Goal: Complete application form

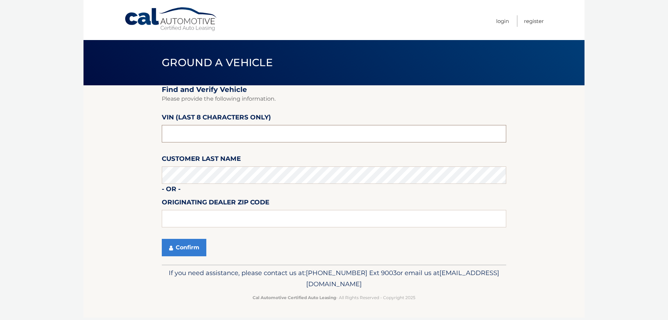
click at [218, 129] on input "text" at bounding box center [334, 133] width 344 height 17
type input "9*******"
type input "590593**"
click at [169, 249] on icon "submit" at bounding box center [171, 248] width 4 height 6
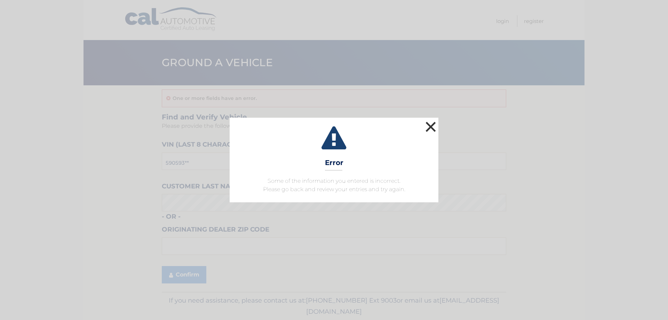
click at [430, 123] on button "×" at bounding box center [431, 127] width 14 height 14
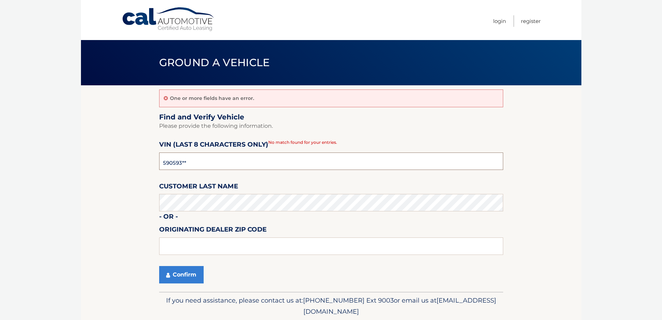
click at [199, 161] on input "590593**" at bounding box center [331, 160] width 344 height 17
click at [163, 160] on input "590593**" at bounding box center [331, 160] width 344 height 17
type input "PN590593"
click at [186, 273] on button "Confirm" at bounding box center [181, 274] width 45 height 17
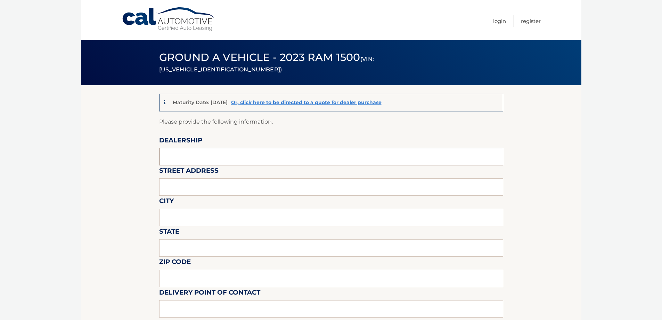
click at [187, 159] on input "text" at bounding box center [331, 156] width 344 height 17
type input "KENDALL DODGE CHRYSLES JEEP RAM"
paste input "13355 SW 137th Ave, Miami, FL 33186"
type input "13355 SW 137th Ave, Miami, FL 33186"
click at [200, 216] on input "text" at bounding box center [331, 217] width 344 height 17
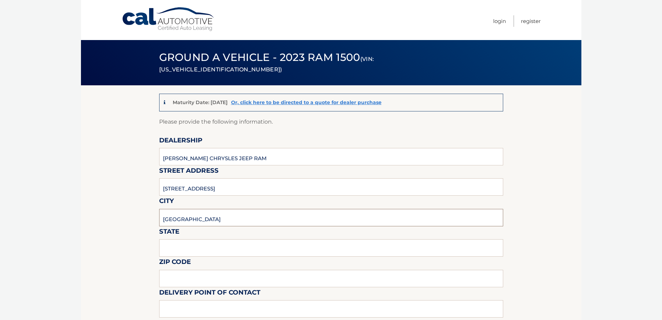
type input "MIAMI"
type input "FL"
type input "33186"
drag, startPoint x: 269, startPoint y: 190, endPoint x: 213, endPoint y: 191, distance: 55.7
click at [213, 191] on input "13355 SW 137th Ave, Miami, FL 33186" at bounding box center [331, 186] width 344 height 17
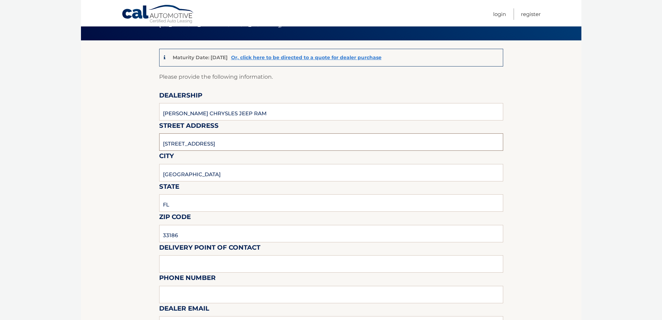
scroll to position [104, 0]
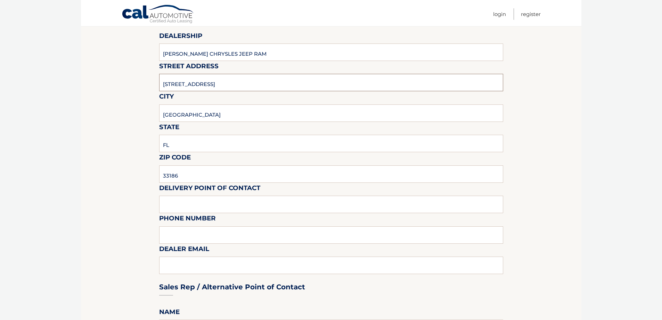
type input "13355 SW 137th Ave"
click at [190, 201] on input "text" at bounding box center [331, 203] width 344 height 17
type input "CASHIER"
click at [221, 207] on input "CASHIER" at bounding box center [331, 203] width 344 height 17
click at [181, 235] on input "text" at bounding box center [331, 234] width 344 height 17
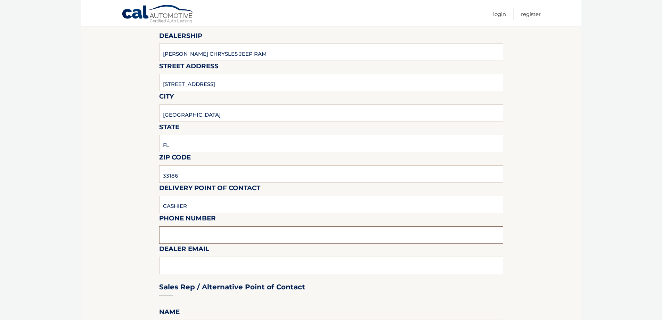
paste input "(786) 231-2120"
click at [221, 237] on input "(786) 231-2120" at bounding box center [331, 234] width 344 height 17
type input "(786) 231-2120"
click at [207, 263] on div "Sales Rep / Alternative Point of Contact" at bounding box center [331, 273] width 344 height 49
drag, startPoint x: 207, startPoint y: 266, endPoint x: 208, endPoint y: 258, distance: 7.7
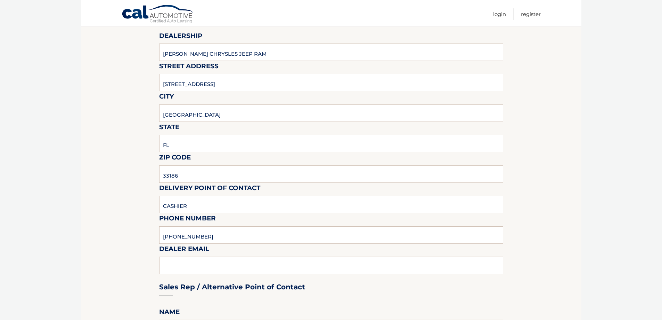
click at [207, 266] on div "Sales Rep / Alternative Point of Contact" at bounding box center [331, 273] width 344 height 49
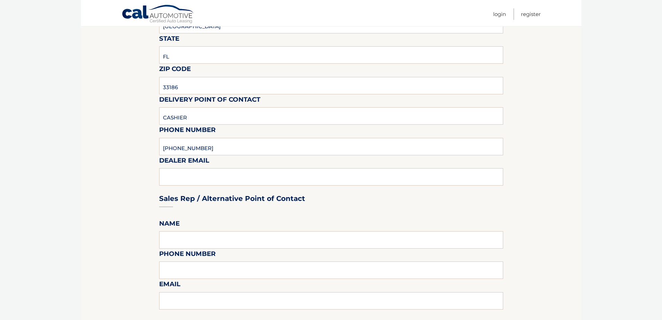
scroll to position [243, 0]
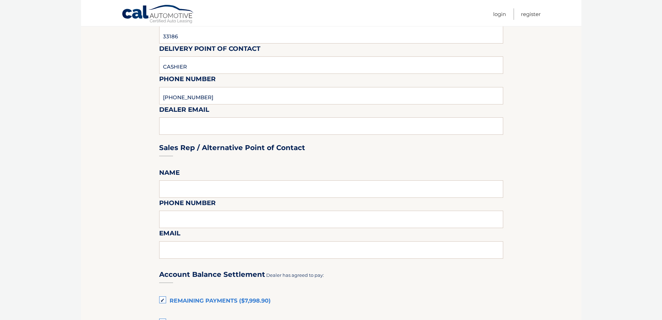
click at [178, 126] on div "Sales Rep / Alternative Point of Contact" at bounding box center [331, 134] width 344 height 49
click at [164, 192] on input "text" at bounding box center [331, 188] width 344 height 17
type input "Y"
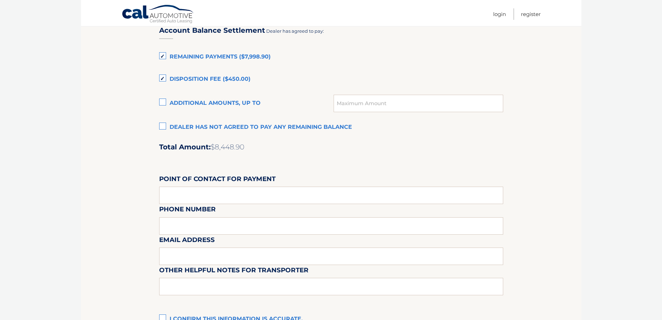
scroll to position [522, 0]
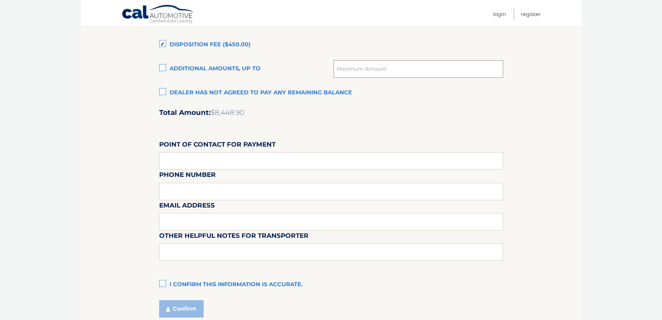
click at [393, 69] on input "text" at bounding box center [418, 68] width 169 height 17
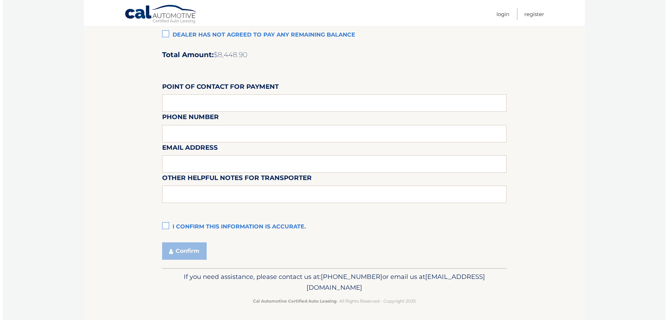
scroll to position [580, 0]
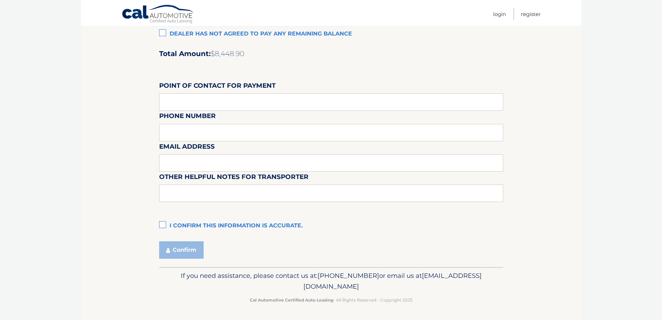
drag, startPoint x: 166, startPoint y: 224, endPoint x: 168, endPoint y: 228, distance: 4.2
click at [166, 224] on label "I confirm this information is accurate." at bounding box center [331, 226] width 344 height 14
click at [0, 0] on input "I confirm this information is accurate." at bounding box center [0, 0] width 0 height 0
click at [198, 254] on button "Confirm" at bounding box center [181, 249] width 45 height 17
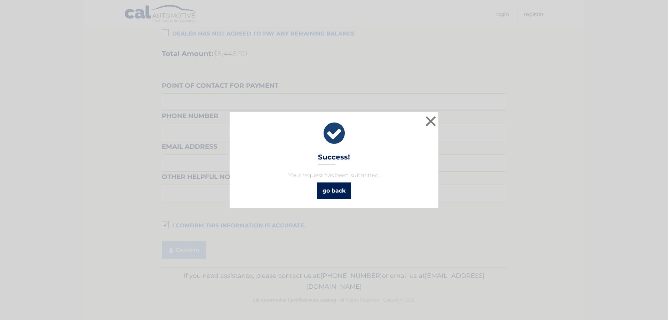
click at [332, 191] on link "go back" at bounding box center [334, 190] width 34 height 17
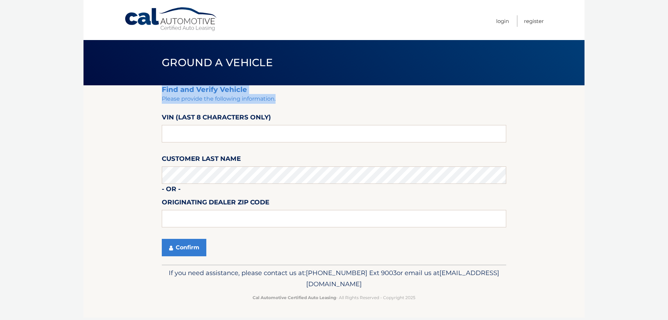
drag, startPoint x: 161, startPoint y: 99, endPoint x: 295, endPoint y: 103, distance: 133.2
click at [295, 103] on section "Find and Verify Vehicle Please provide the following information. VIN (last 8 c…" at bounding box center [333, 174] width 501 height 179
click at [295, 103] on p "Please provide the following information." at bounding box center [334, 99] width 344 height 10
drag, startPoint x: 293, startPoint y: 103, endPoint x: 174, endPoint y: 91, distance: 119.9
click at [174, 91] on fieldset "Find and Verify Vehicle Please provide the following information. VIN (last 8 c…" at bounding box center [334, 174] width 344 height 179
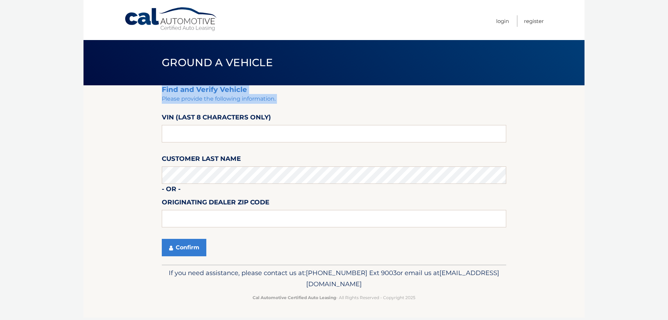
click at [314, 99] on p "Please provide the following information." at bounding box center [334, 99] width 344 height 10
click at [211, 137] on input "text" at bounding box center [334, 133] width 344 height 17
click at [500, 23] on link "Login" at bounding box center [502, 20] width 13 height 11
click at [192, 140] on input "text" at bounding box center [334, 133] width 344 height 17
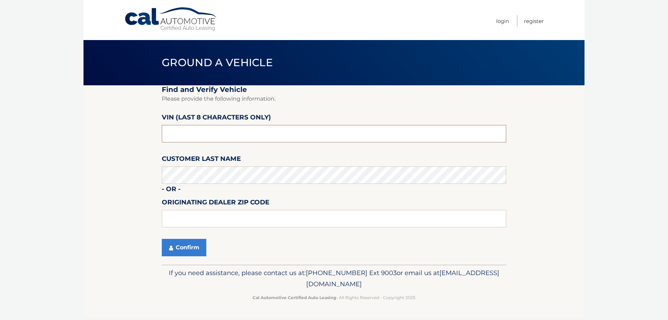
click at [192, 140] on input "text" at bounding box center [334, 133] width 344 height 17
type input "PN590093"
click at [201, 253] on button "Confirm" at bounding box center [184, 247] width 45 height 17
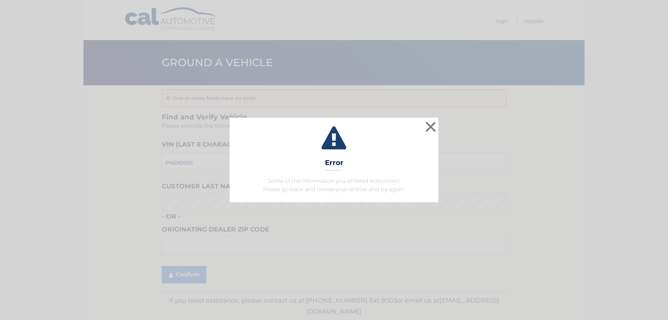
click at [438, 127] on div "× Error Some of the information you entered is incorrect. Please go back and re…" at bounding box center [334, 160] width 662 height 84
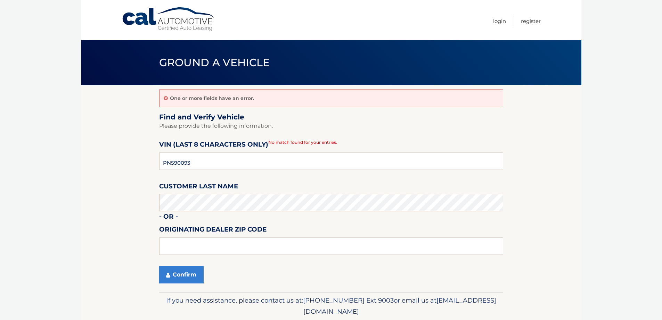
click at [433, 128] on p "Please provide the following information." at bounding box center [331, 126] width 344 height 10
drag, startPoint x: 210, startPoint y: 163, endPoint x: 195, endPoint y: 167, distance: 15.5
click at [195, 167] on input "PN590093" at bounding box center [331, 160] width 344 height 17
click at [183, 161] on input "PN590093" at bounding box center [331, 160] width 344 height 17
type input "PN590593"
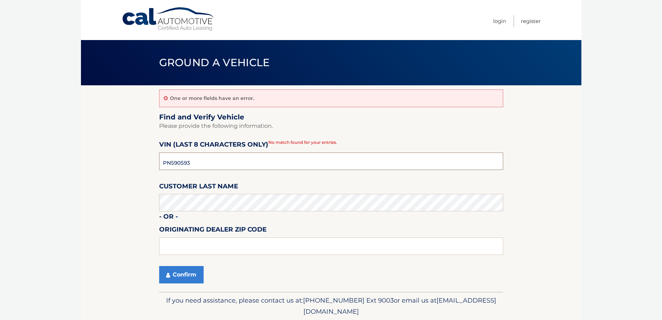
click at [159, 266] on button "Confirm" at bounding box center [181, 274] width 45 height 17
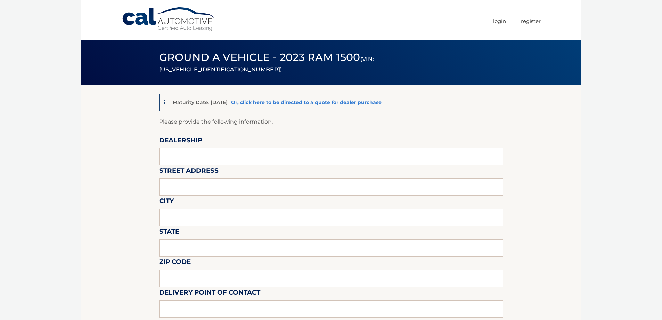
click at [271, 102] on link "Or, click here to be directed to a quote for dealer purchase" at bounding box center [306, 102] width 151 height 6
click at [197, 151] on input "text" at bounding box center [331, 156] width 344 height 17
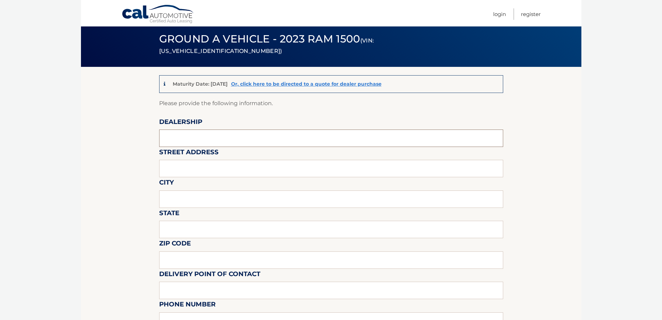
scroll to position [35, 0]
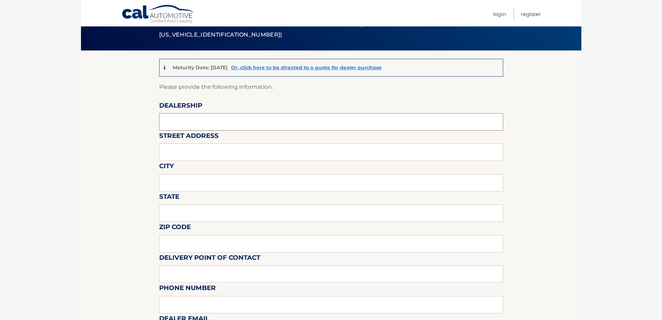
click at [189, 127] on input "text" at bounding box center [331, 121] width 344 height 17
click at [190, 126] on input "text" at bounding box center [331, 121] width 344 height 17
type input "KENDALL DODGE CHRYSLES JEEP RAM"
click at [187, 153] on input "text" at bounding box center [331, 151] width 344 height 17
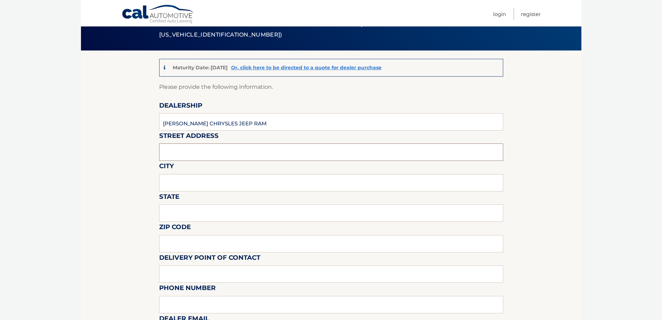
click at [191, 155] on input "text" at bounding box center [331, 151] width 344 height 17
click at [191, 154] on input "text" at bounding box center [331, 151] width 344 height 17
paste input "(786) 231-2120"
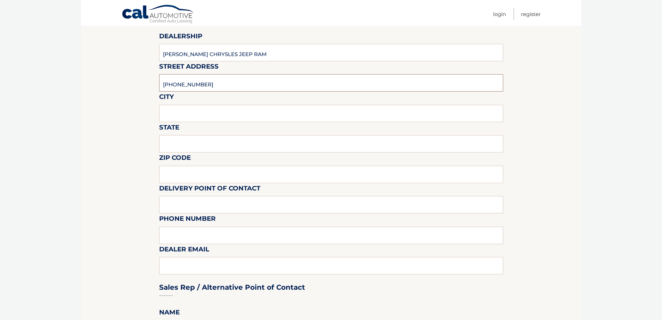
scroll to position [104, 0]
type input "(786) 231-2120"
click at [176, 232] on input "text" at bounding box center [331, 234] width 344 height 17
paste input "(786) 231-2120"
type input "(786) 231-2120"
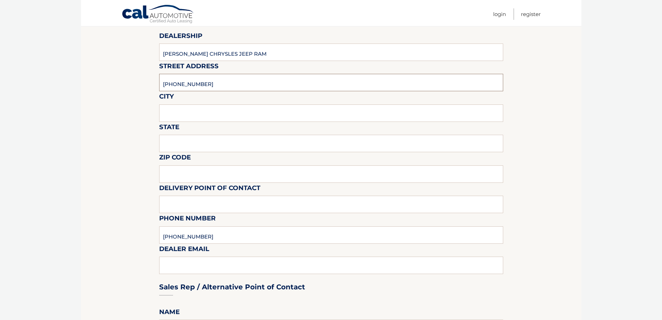
drag, startPoint x: 205, startPoint y: 85, endPoint x: 116, endPoint y: 90, distance: 89.2
click at [184, 80] on input "text" at bounding box center [331, 82] width 344 height 17
paste input "13355 SW 137th Ave, Miami, FL 33186"
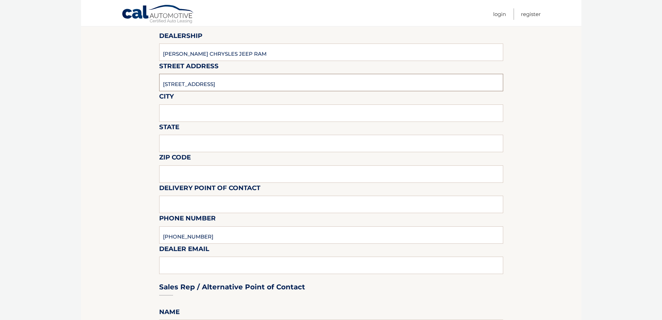
drag, startPoint x: 217, startPoint y: 83, endPoint x: 273, endPoint y: 88, distance: 56.5
click at [273, 88] on input "13355 SW 137th Ave, Miami, FL 33186" at bounding box center [331, 82] width 344 height 17
type input "13355 SW 137th Ave,"
click at [220, 117] on input "Miami, FL 33186" at bounding box center [331, 112] width 344 height 17
drag, startPoint x: 217, startPoint y: 117, endPoint x: 183, endPoint y: 116, distance: 33.7
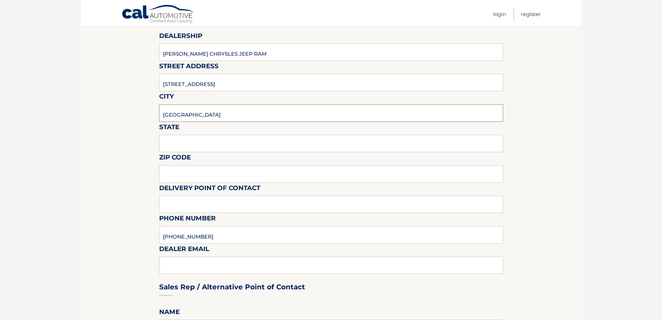
click at [183, 116] on input "Miami, FL 33186" at bounding box center [331, 112] width 344 height 17
type input "Miami,"
click at [198, 148] on input "FL 33186" at bounding box center [331, 143] width 344 height 17
drag, startPoint x: 198, startPoint y: 148, endPoint x: 174, endPoint y: 145, distance: 23.8
click at [174, 146] on input "FL 33186" at bounding box center [331, 143] width 344 height 17
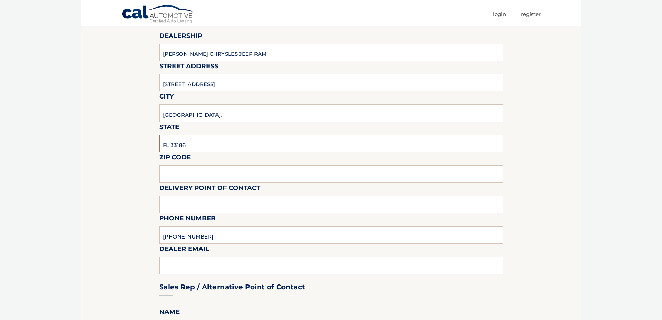
type input "FL"
click at [235, 169] on input "33186" at bounding box center [331, 173] width 344 height 17
type input "33186"
click at [213, 207] on input "text" at bounding box center [331, 203] width 344 height 17
type input "CASHIER"
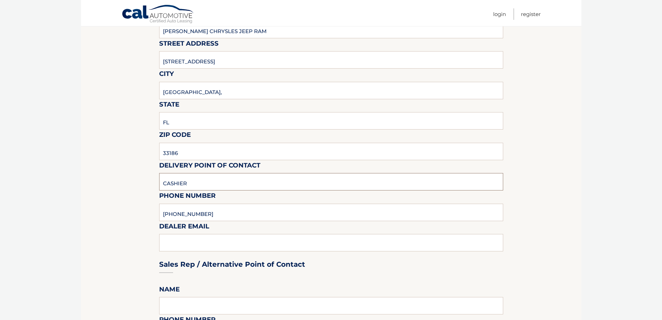
scroll to position [139, 0]
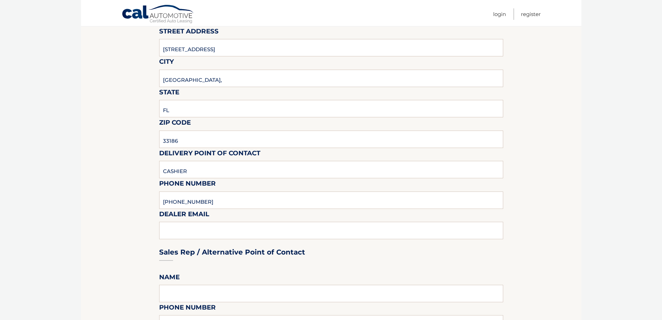
drag, startPoint x: 134, startPoint y: 222, endPoint x: 191, endPoint y: 224, distance: 56.7
click at [191, 224] on div "Sales Rep / Alternative Point of Contact" at bounding box center [331, 238] width 344 height 49
click at [190, 227] on div "Sales Rep / Alternative Point of Contact" at bounding box center [331, 238] width 344 height 49
click at [182, 229] on div "Sales Rep / Alternative Point of Contact" at bounding box center [331, 238] width 344 height 49
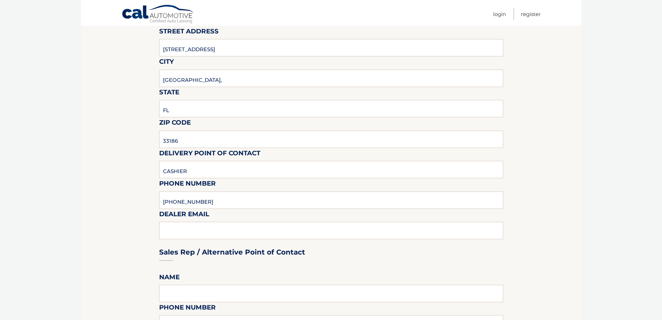
click at [168, 229] on div "Sales Rep / Alternative Point of Contact" at bounding box center [331, 238] width 344 height 49
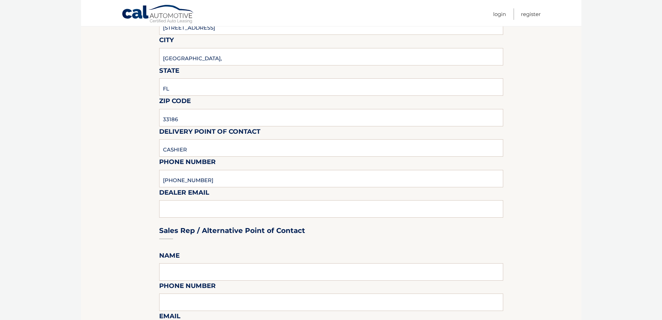
scroll to position [209, 0]
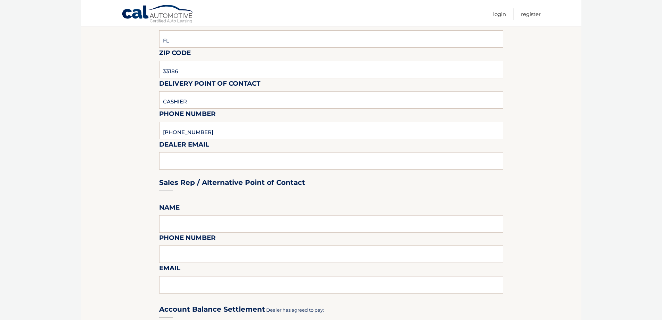
click at [175, 160] on div "Sales Rep / Alternative Point of Contact" at bounding box center [331, 169] width 344 height 49
click at [174, 161] on div "Sales Rep / Alternative Point of Contact" at bounding box center [331, 169] width 344 height 49
drag, startPoint x: 365, startPoint y: 163, endPoint x: 432, endPoint y: 197, distance: 75.0
click at [366, 164] on div "Sales Rep / Alternative Point of Contact" at bounding box center [331, 169] width 344 height 49
drag, startPoint x: 640, startPoint y: 161, endPoint x: 622, endPoint y: 162, distance: 18.4
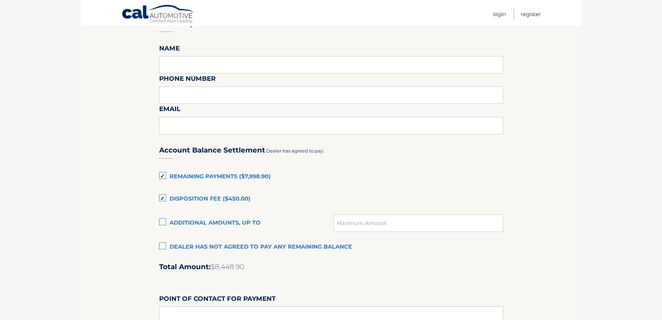
scroll to position [337, 0]
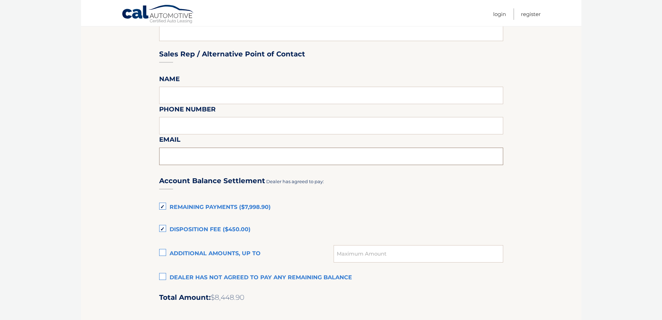
click at [183, 161] on input "text" at bounding box center [331, 155] width 344 height 17
type input "MANUEL.FUNDORA@KENDALLDCJR.COM"
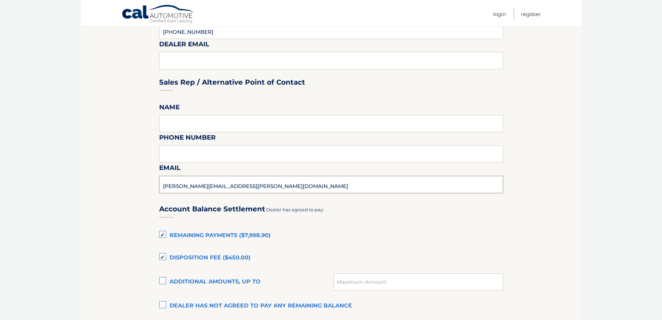
scroll to position [267, 0]
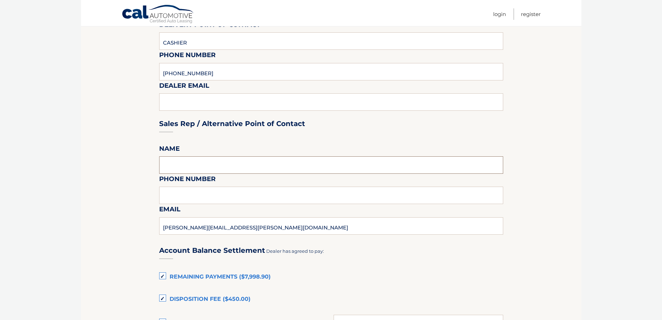
click at [200, 162] on input "text" at bounding box center [331, 164] width 344 height 17
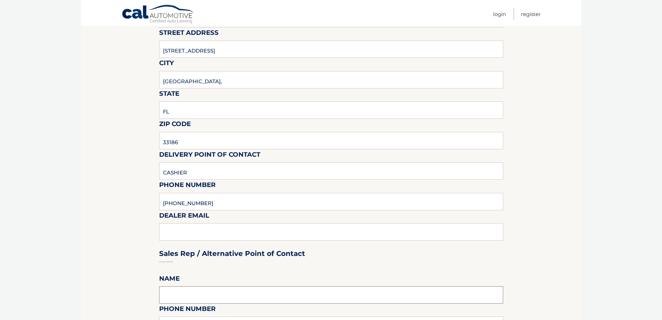
scroll to position [128, 0]
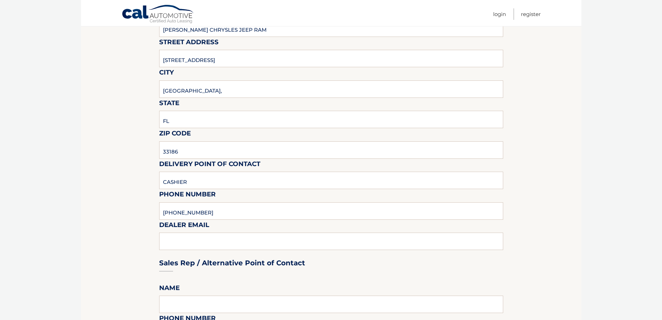
click at [177, 242] on div "Sales Rep / Alternative Point of Contact" at bounding box center [331, 249] width 344 height 49
click at [177, 240] on div "Sales Rep / Alternative Point of Contact" at bounding box center [331, 249] width 344 height 49
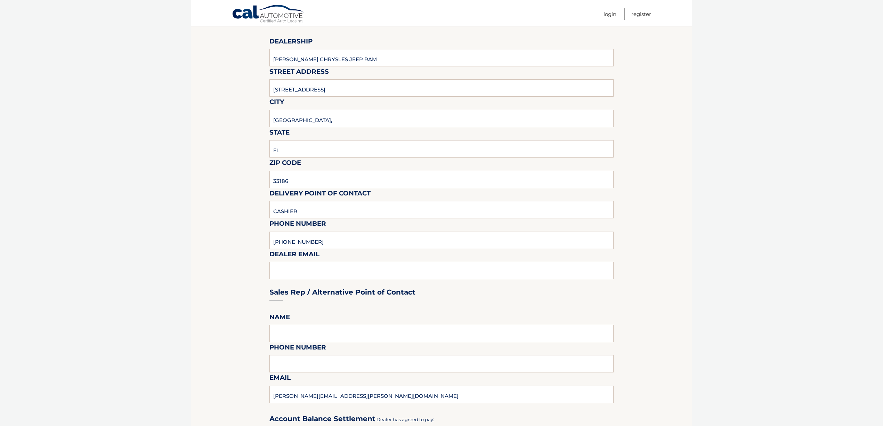
scroll to position [255, 0]
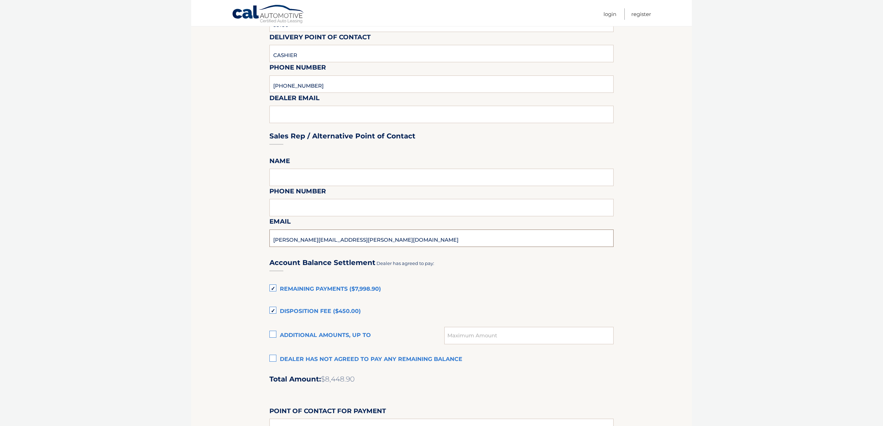
drag, startPoint x: 412, startPoint y: 244, endPoint x: 98, endPoint y: 241, distance: 314.4
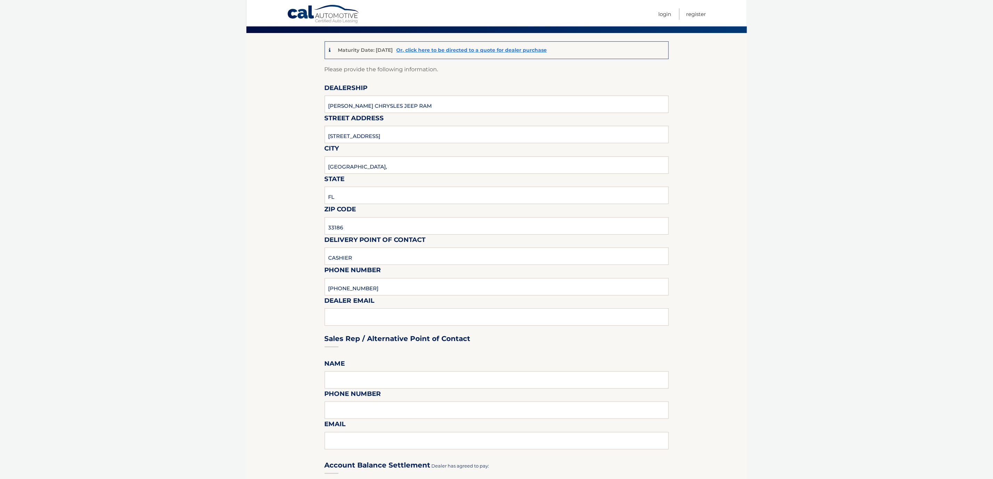
scroll to position [0, 0]
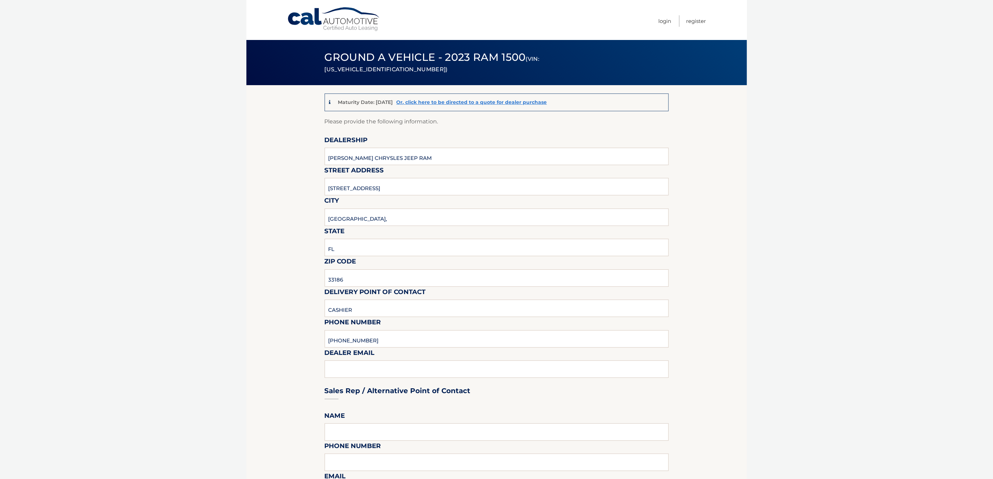
click at [162, 319] on body "Cal Automotive Menu Login Register (VIN: 1C6RRFFG7PN590593)" at bounding box center [496, 239] width 993 height 479
click at [297, 301] on section "Maturity Date: 08/06/2026 Or, click here to be directed to a quote for dealer p…" at bounding box center [497, 466] width 501 height 762
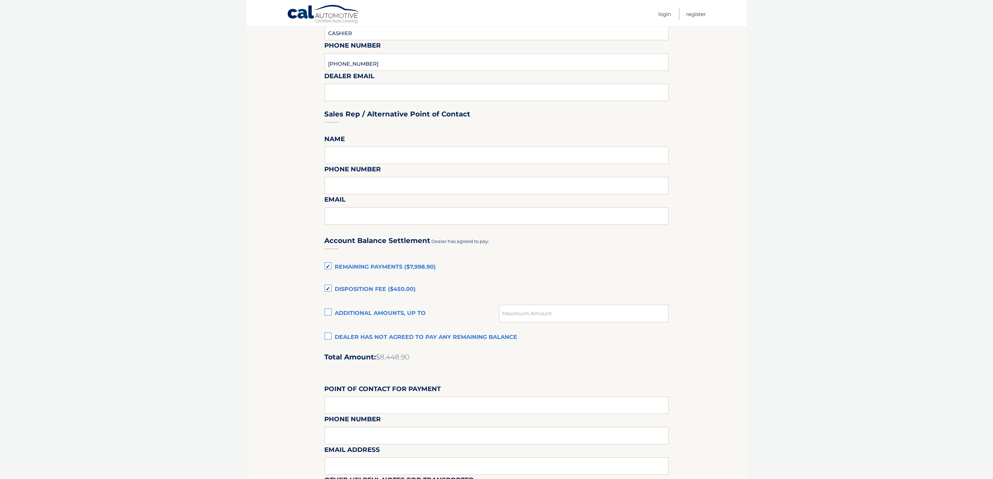
scroll to position [261, 0]
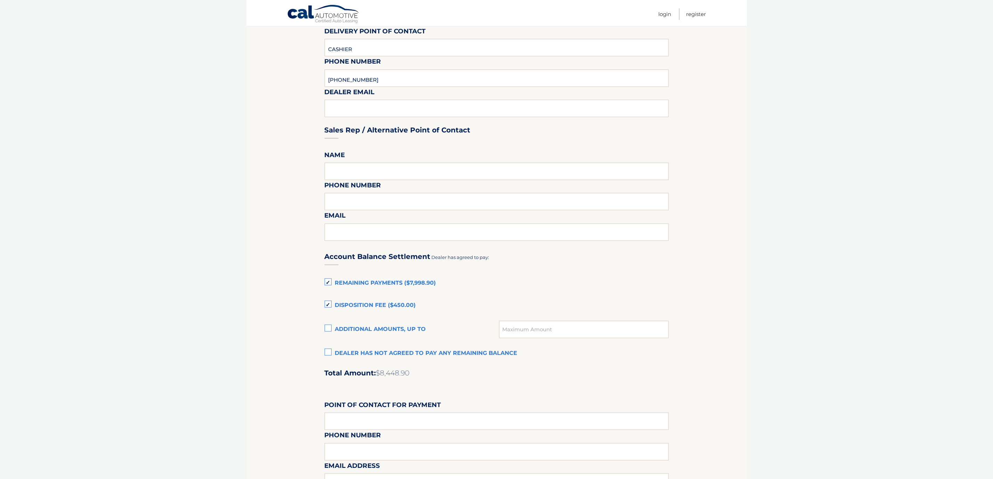
click at [329, 308] on label "Disposition Fee ($450.00)" at bounding box center [497, 306] width 344 height 14
click at [0, 0] on input "Disposition Fee ($450.00)" at bounding box center [0, 0] width 0 height 0
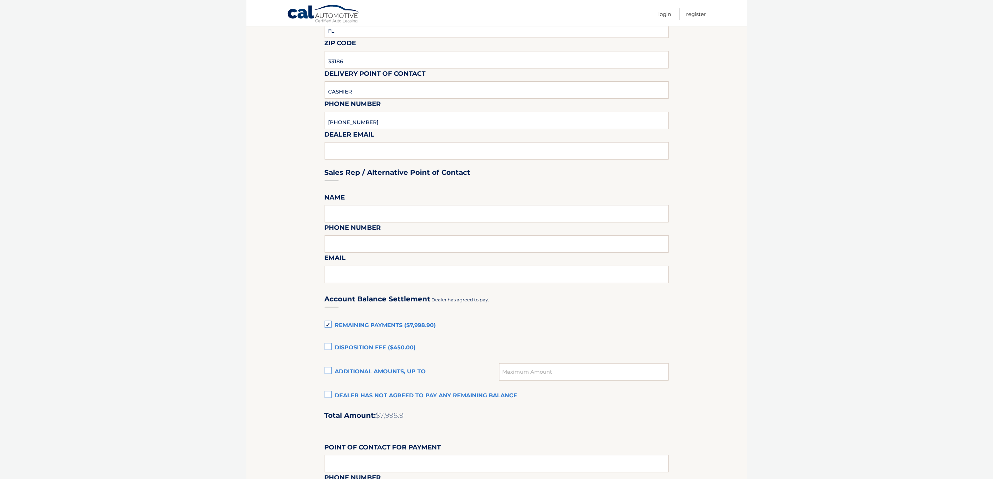
scroll to position [212, 0]
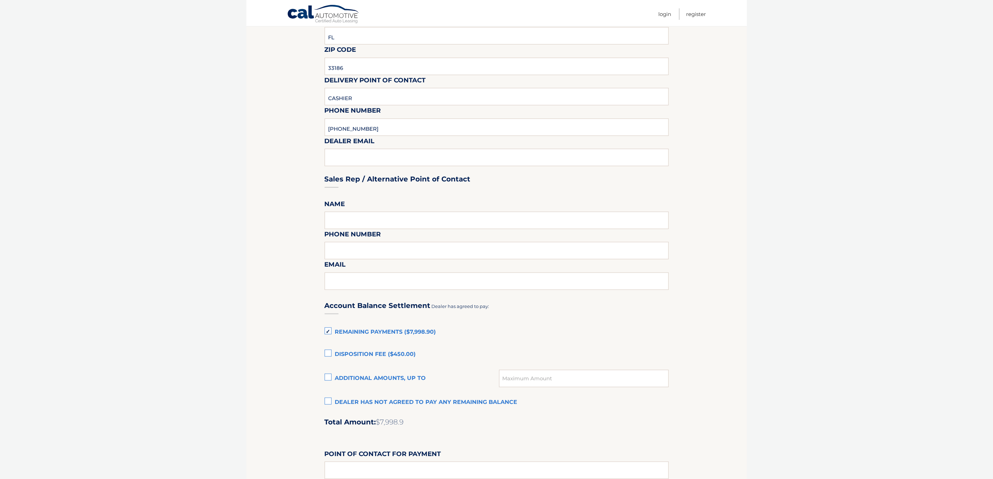
click at [662, 314] on section "Maturity Date: 08/06/2026 Or, click here to be directed to a quote for dealer p…" at bounding box center [497, 254] width 501 height 762
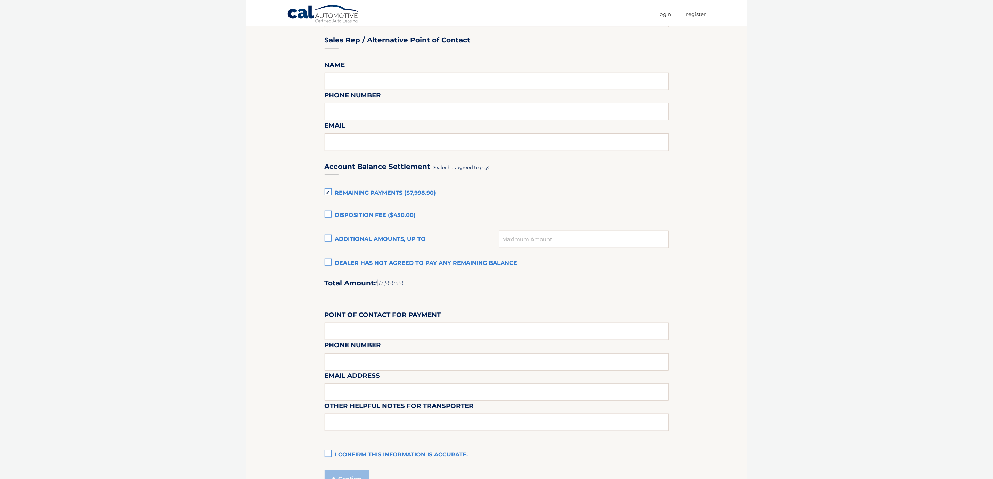
scroll to position [420, 0]
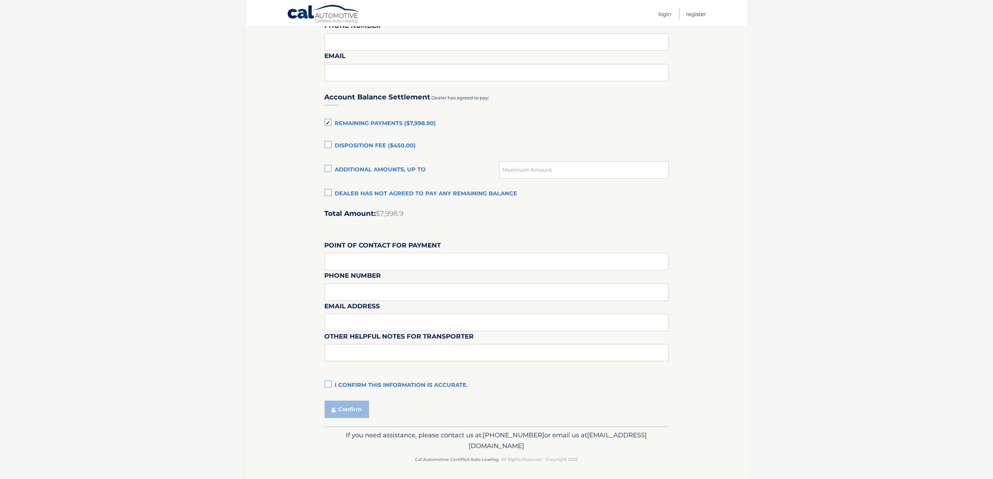
click at [333, 319] on label "I confirm this information is accurate." at bounding box center [497, 386] width 344 height 14
click at [0, 0] on input "I confirm this information is accurate." at bounding box center [0, 0] width 0 height 0
click at [334, 319] on button "Confirm" at bounding box center [347, 409] width 45 height 17
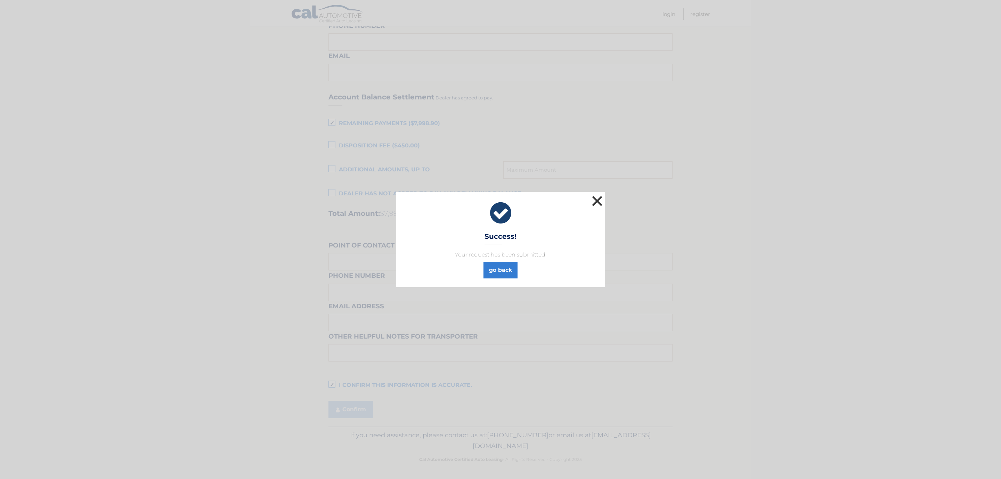
click at [592, 196] on button "×" at bounding box center [597, 201] width 14 height 14
